Goal: Information Seeking & Learning: Find specific page/section

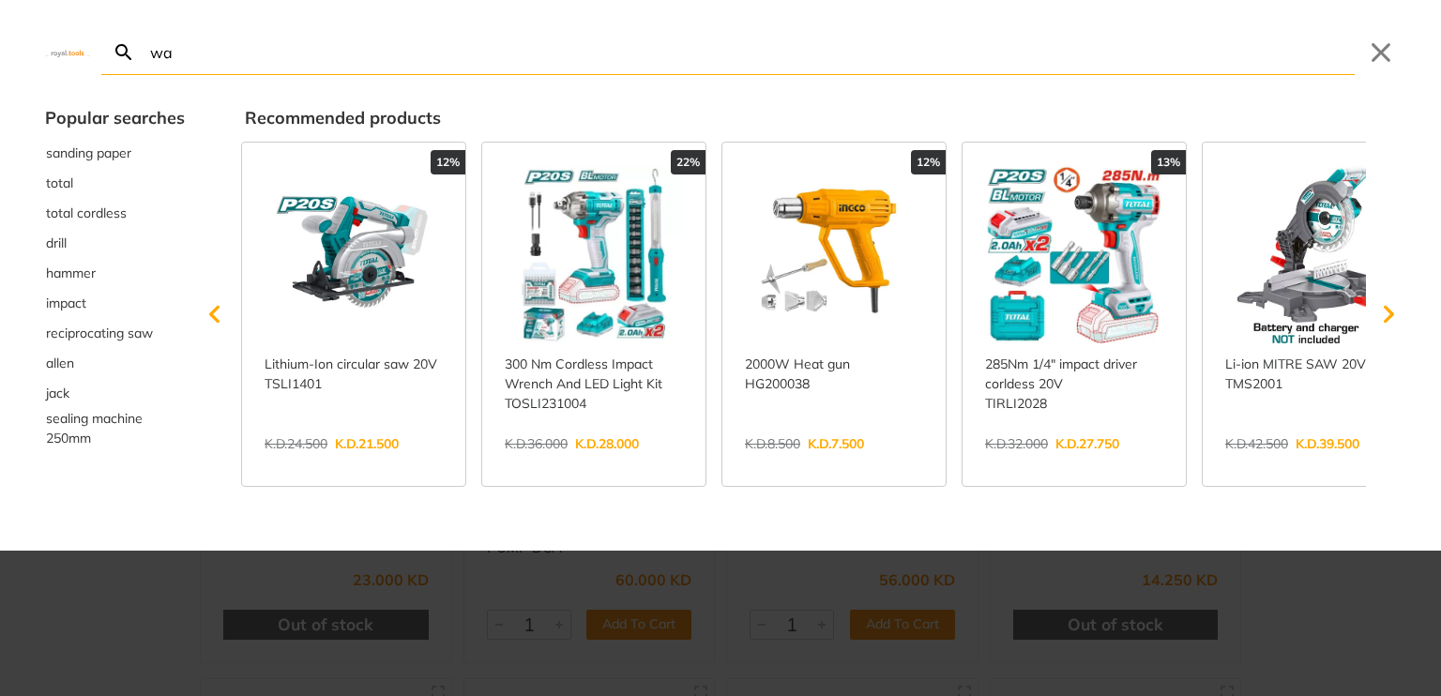
type input "wa"
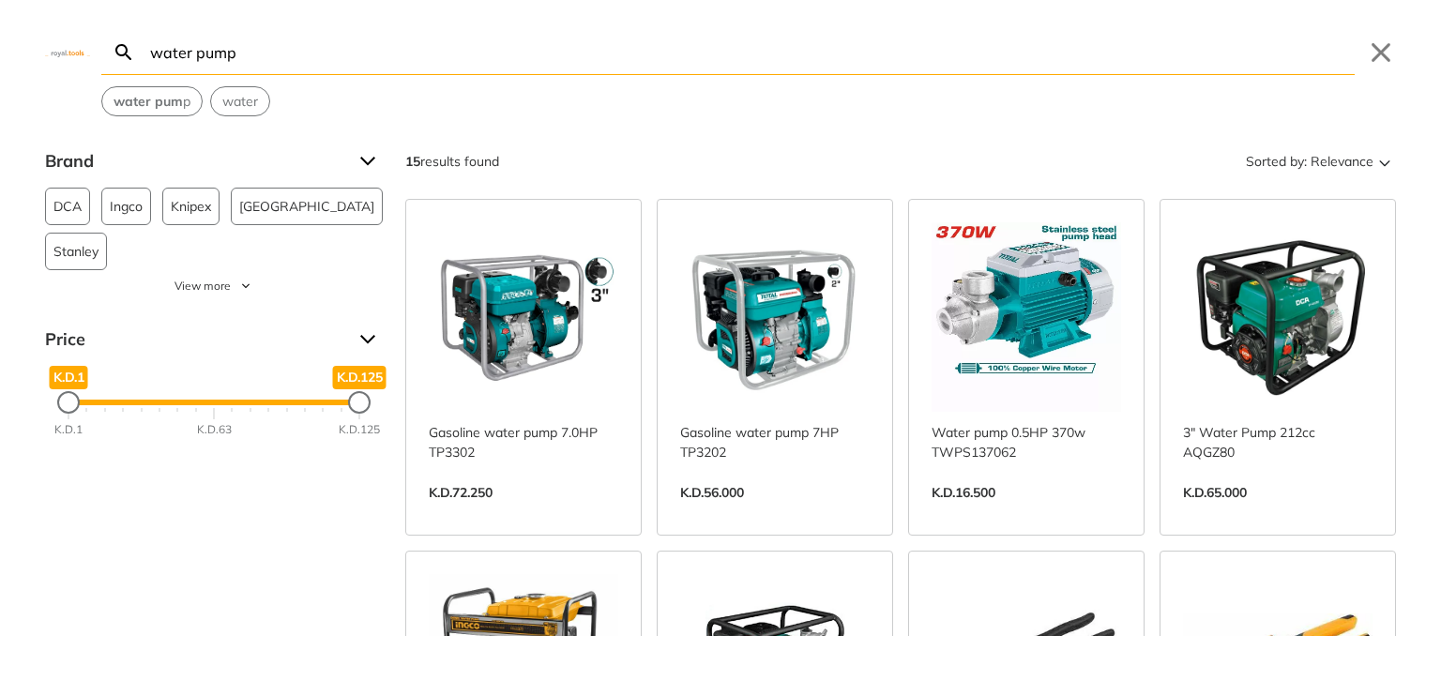
type input "water pump"
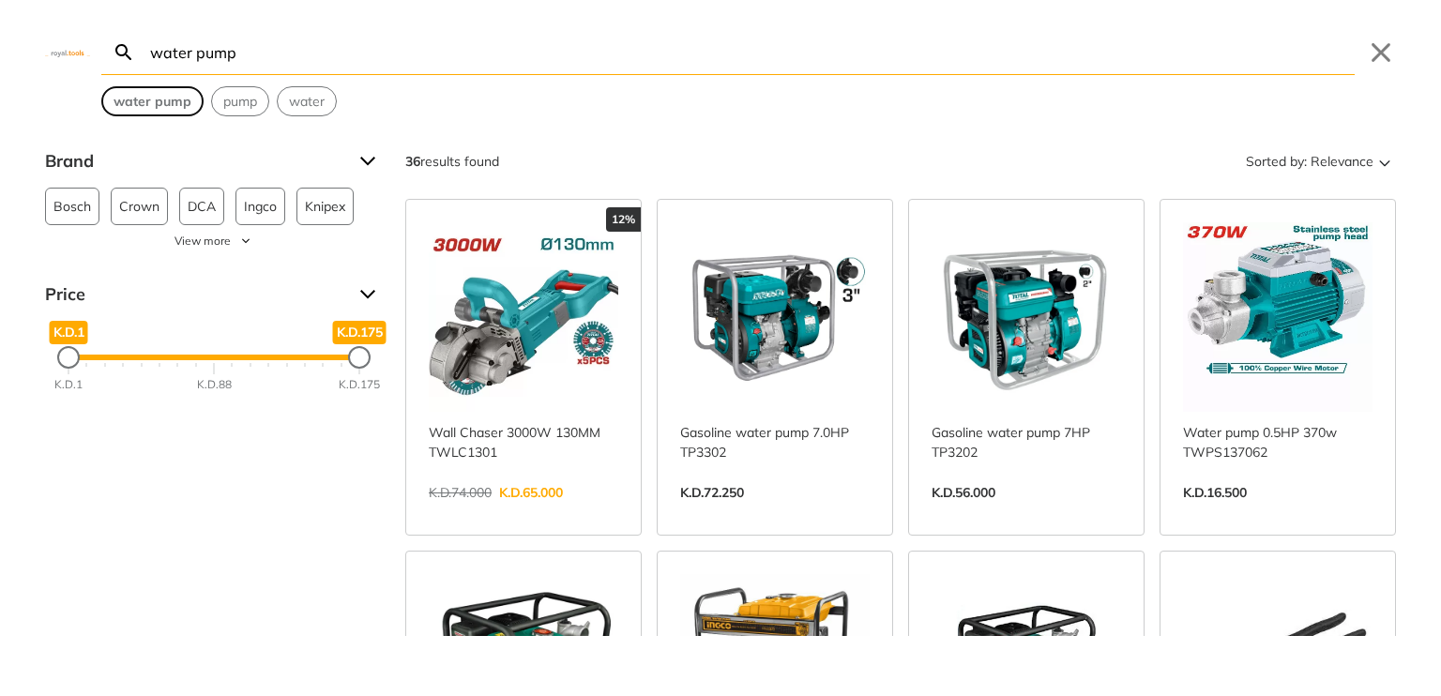
click at [125, 110] on span "water pump" at bounding box center [153, 102] width 78 height 20
click at [143, 95] on strong "water pump" at bounding box center [153, 101] width 78 height 17
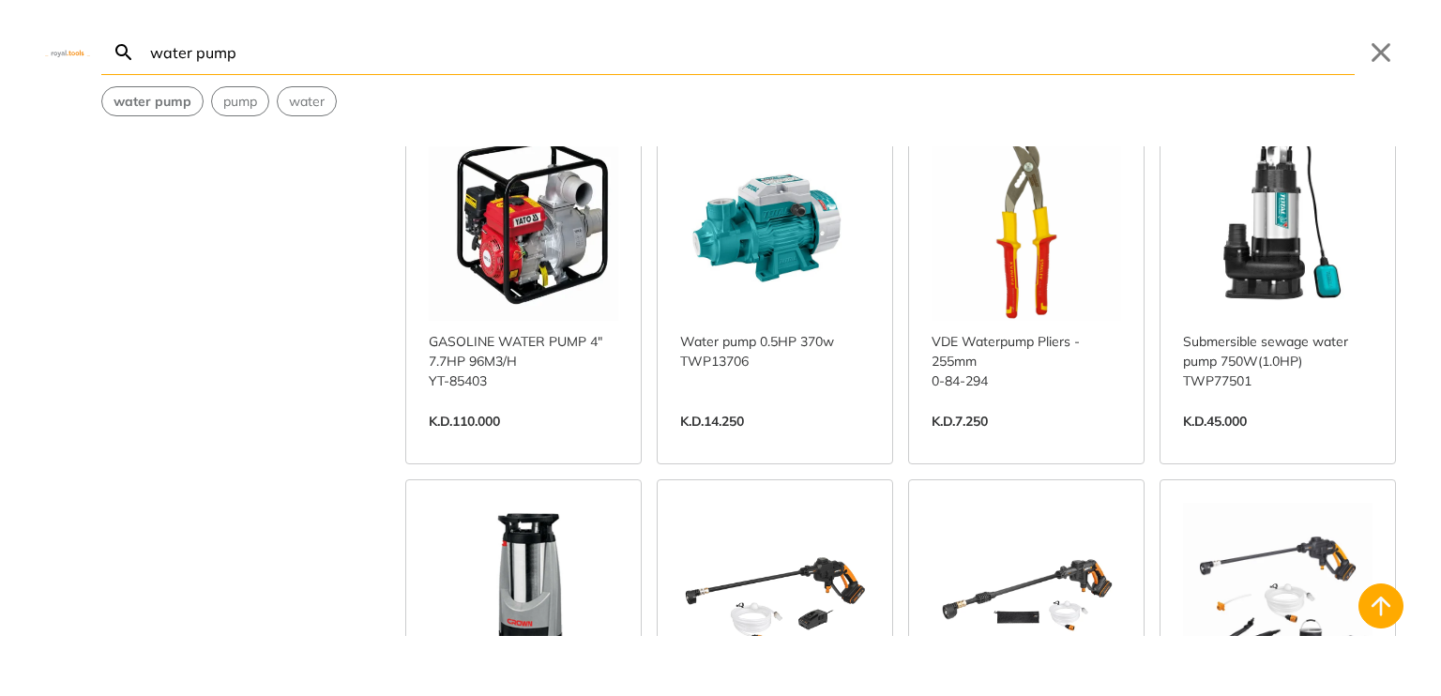
scroll to position [1220, 0]
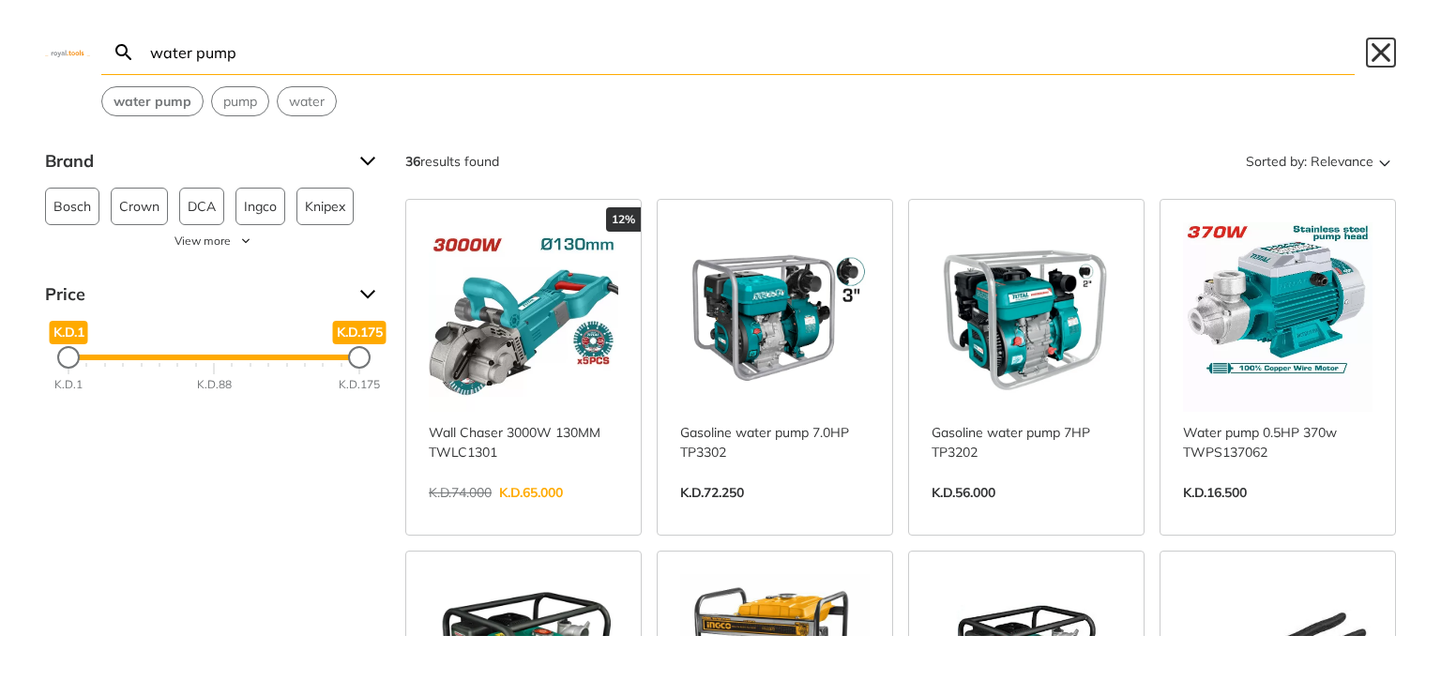
click at [1385, 48] on button "Close" at bounding box center [1381, 53] width 30 height 30
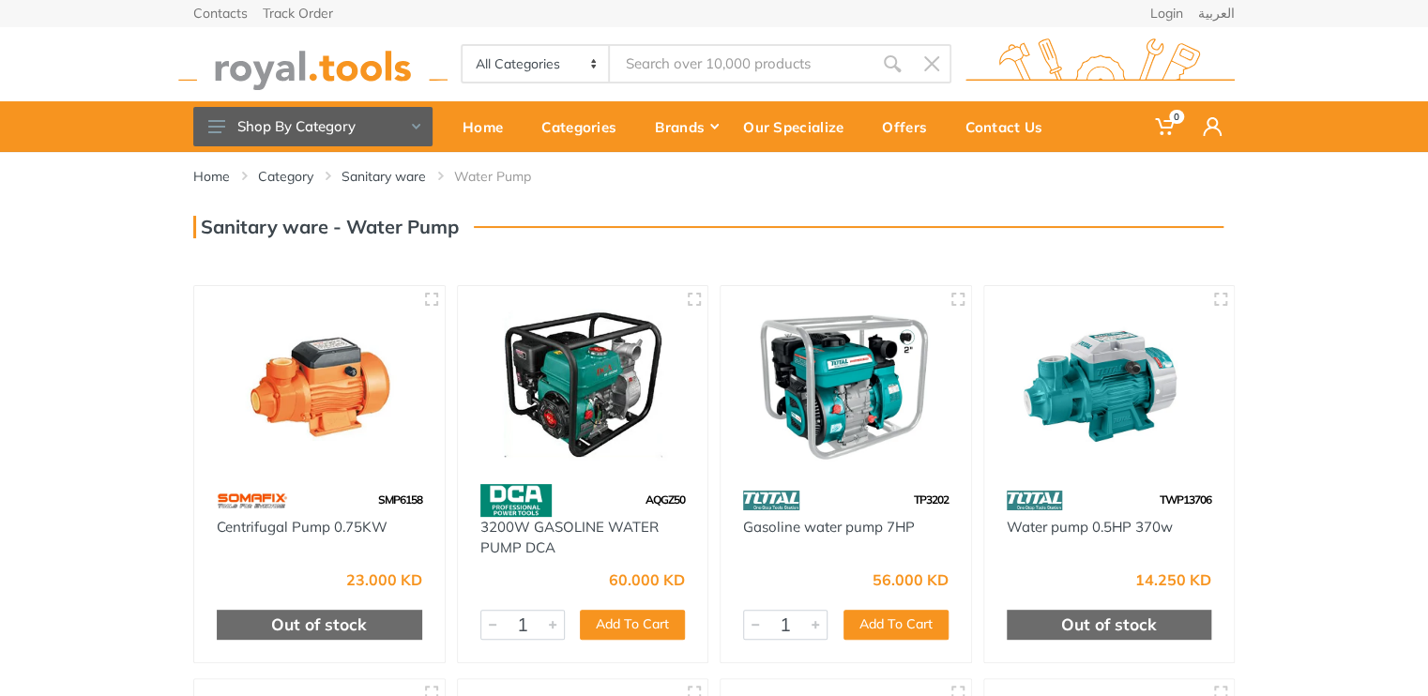
click at [323, 59] on img at bounding box center [312, 64] width 269 height 52
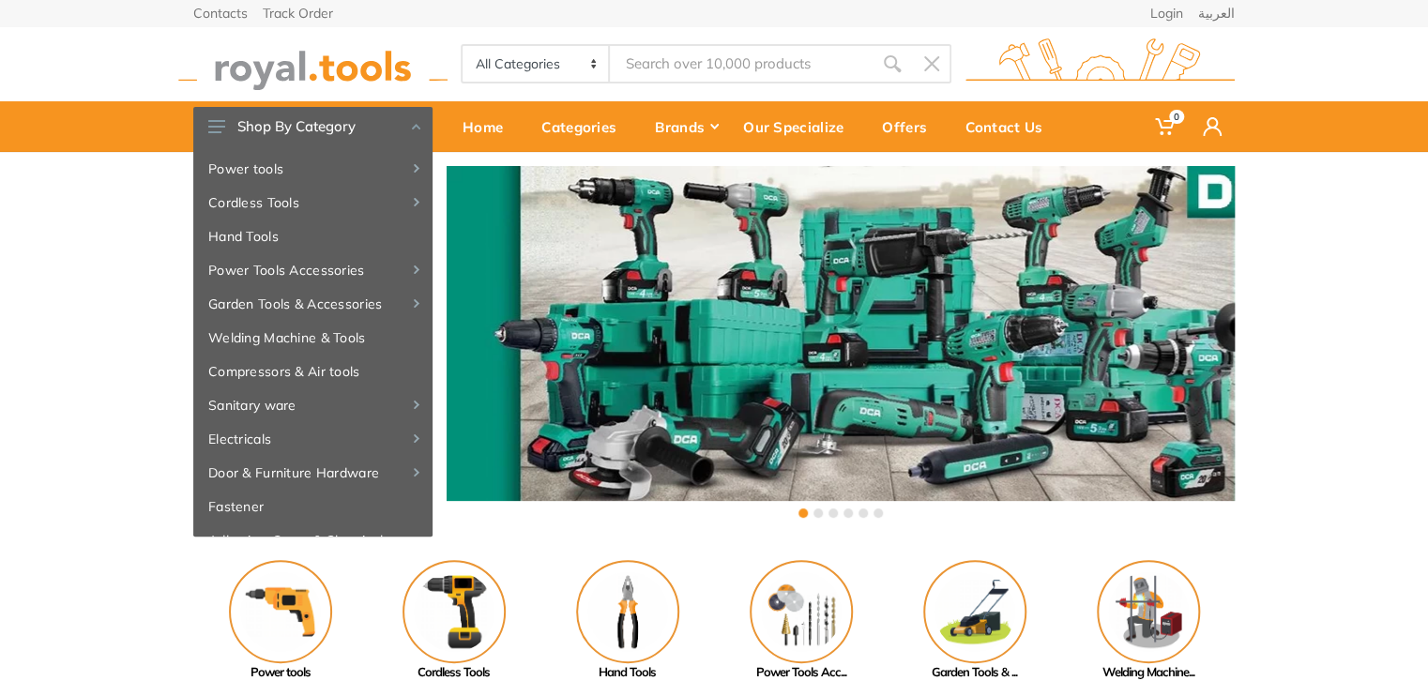
click at [632, 61] on input "Site search" at bounding box center [741, 63] width 263 height 39
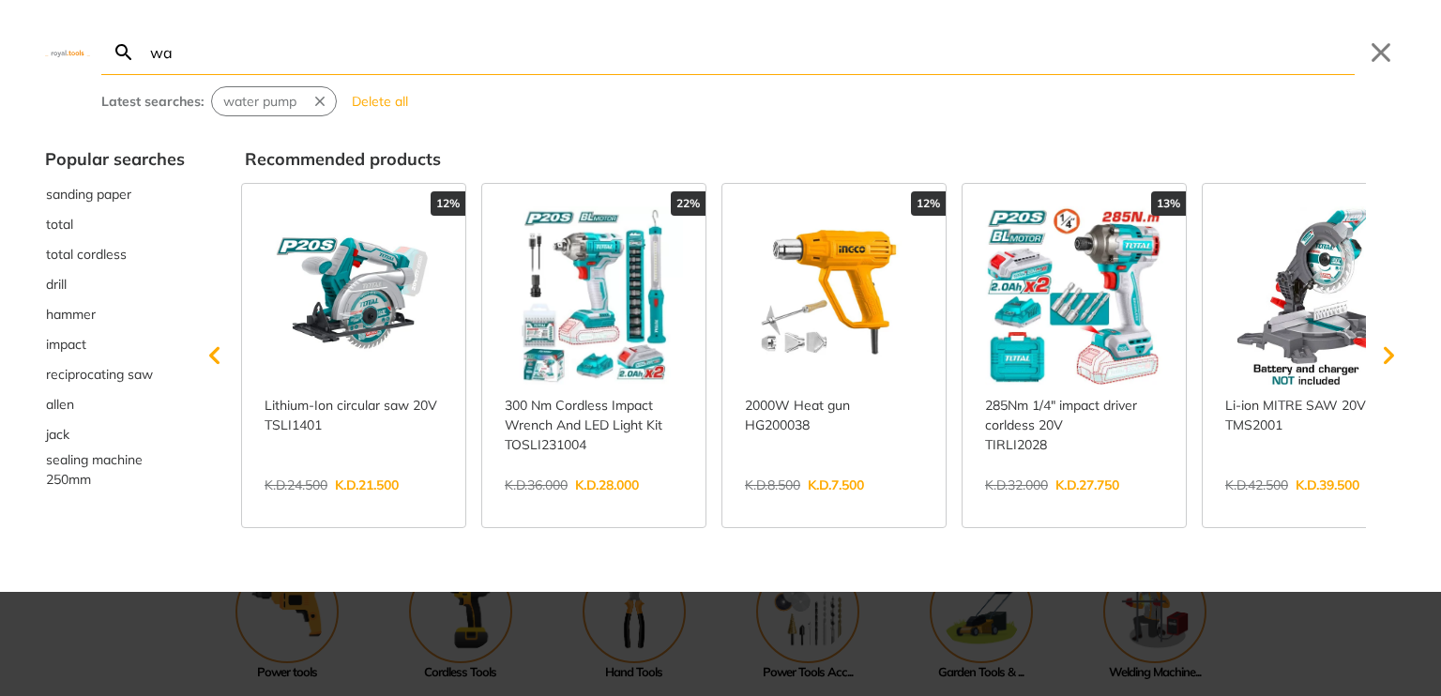
type input "wa"
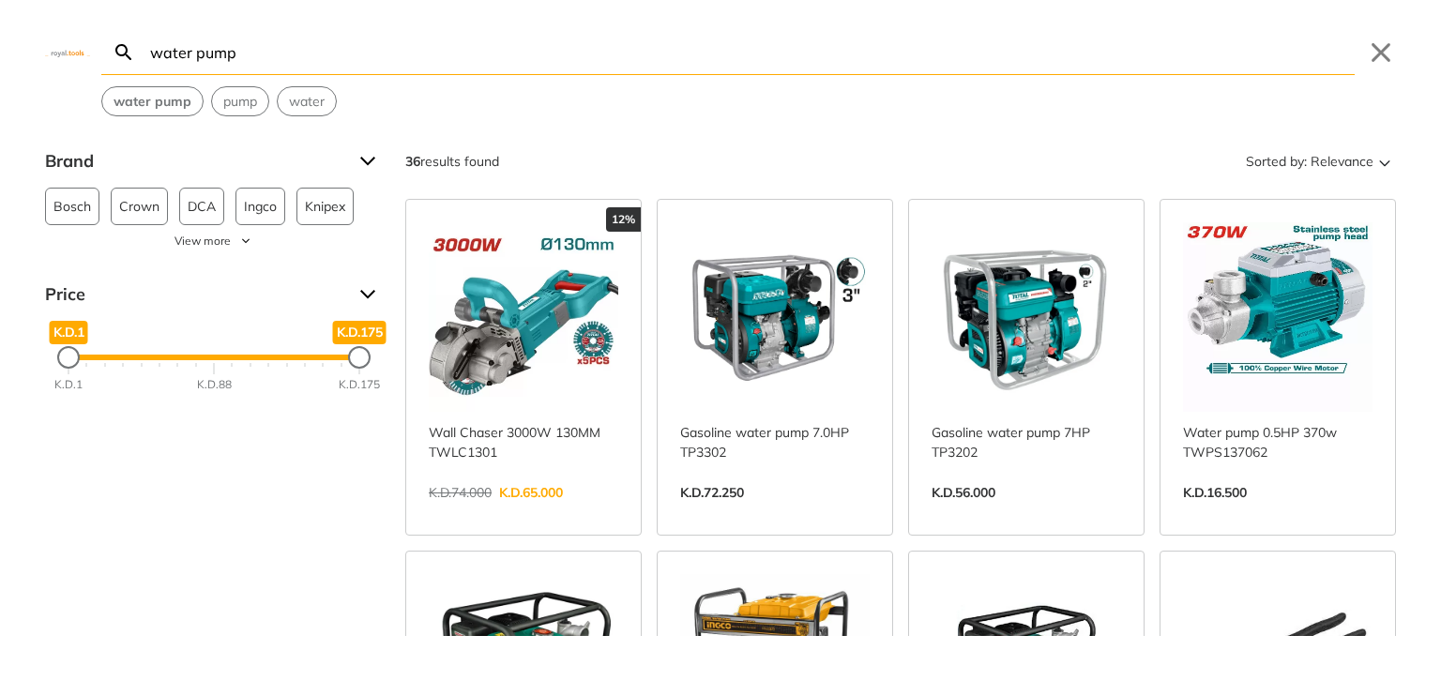
type input "water pump"
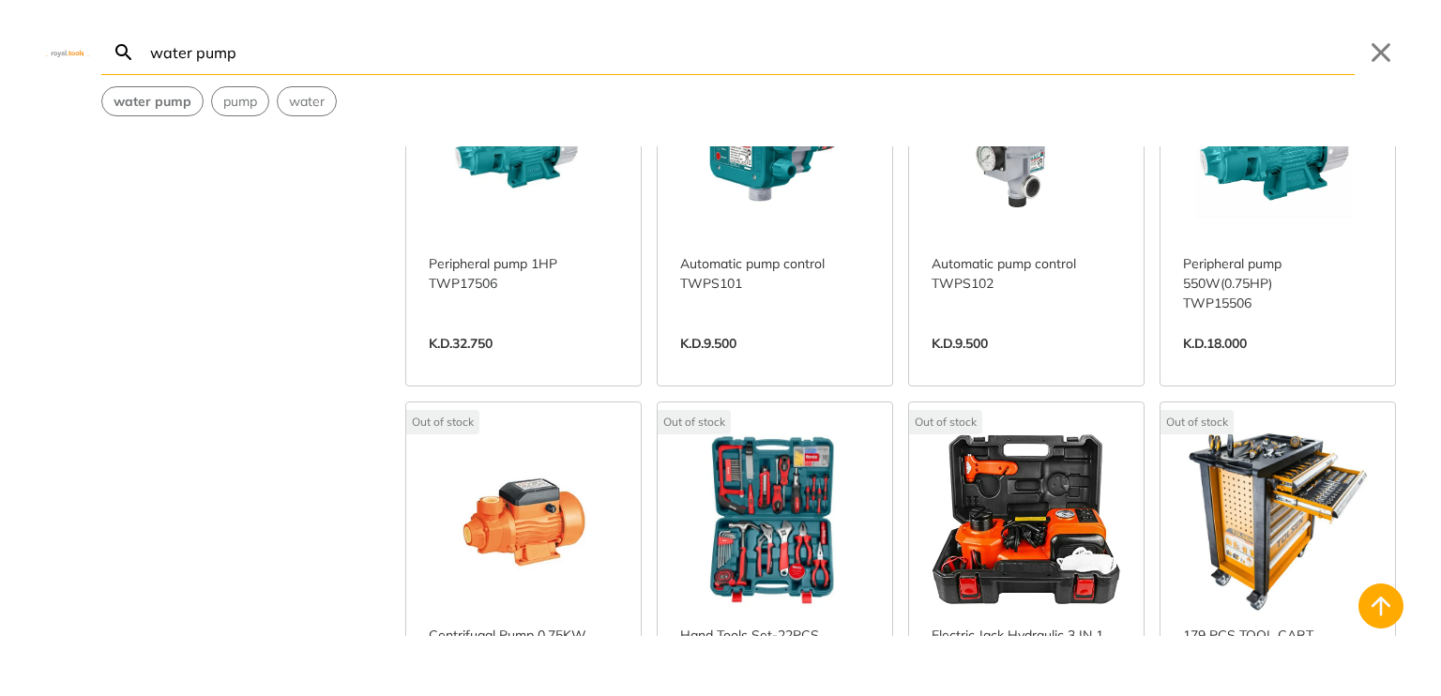
scroll to position [2320, 0]
